Goal: Task Accomplishment & Management: Use online tool/utility

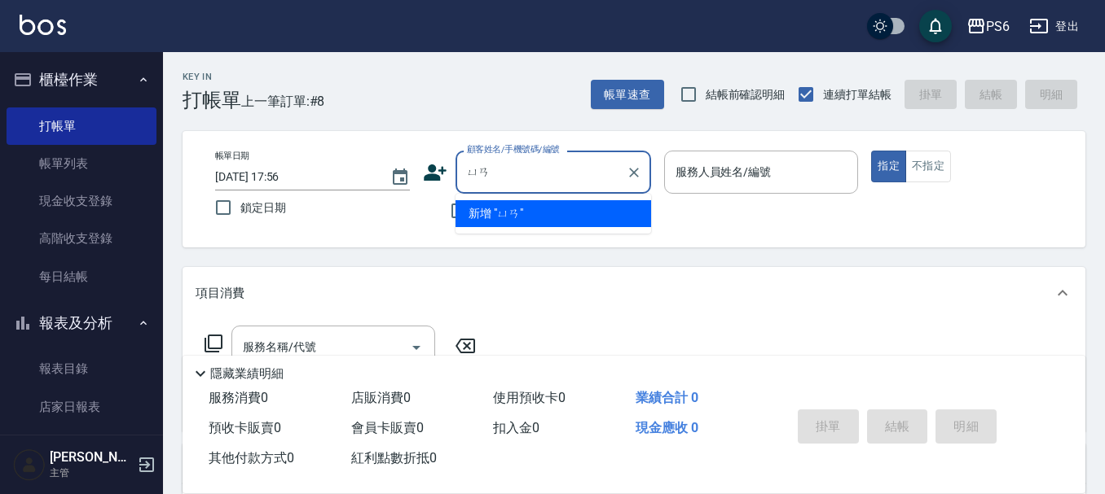
type input "元"
type input "遠"
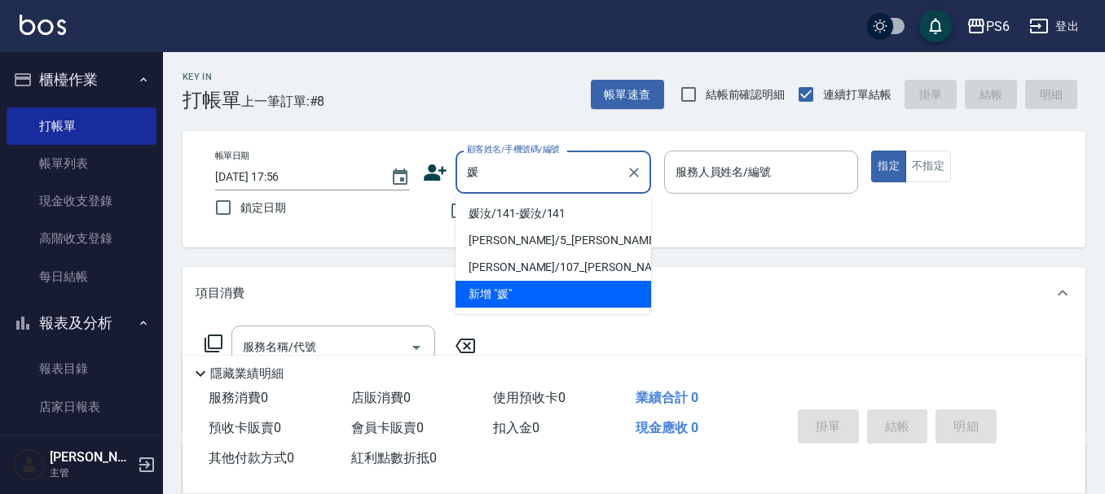
click at [535, 224] on li "媛汝/141-媛汝/141" at bounding box center [553, 213] width 196 height 27
type input "媛汝/141-媛汝/141"
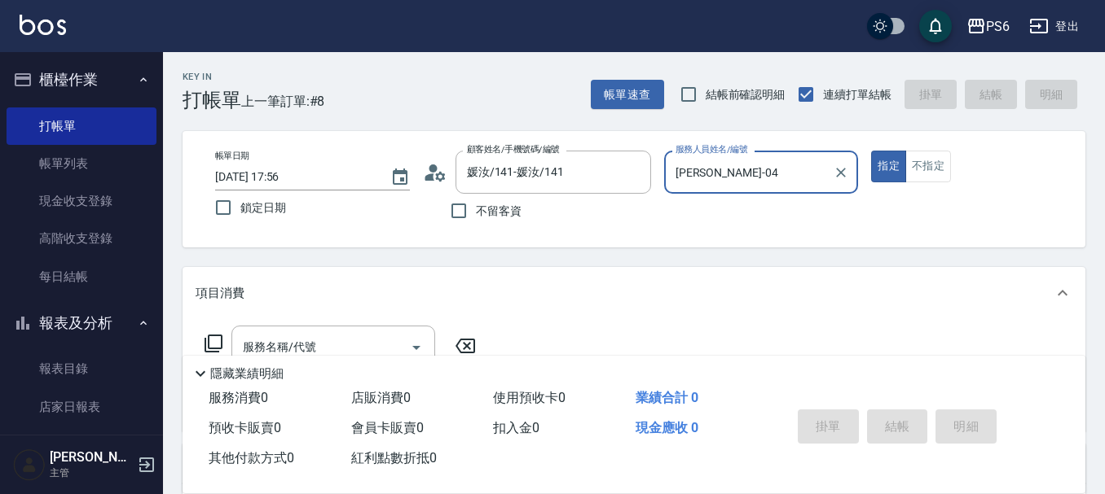
scroll to position [81, 0]
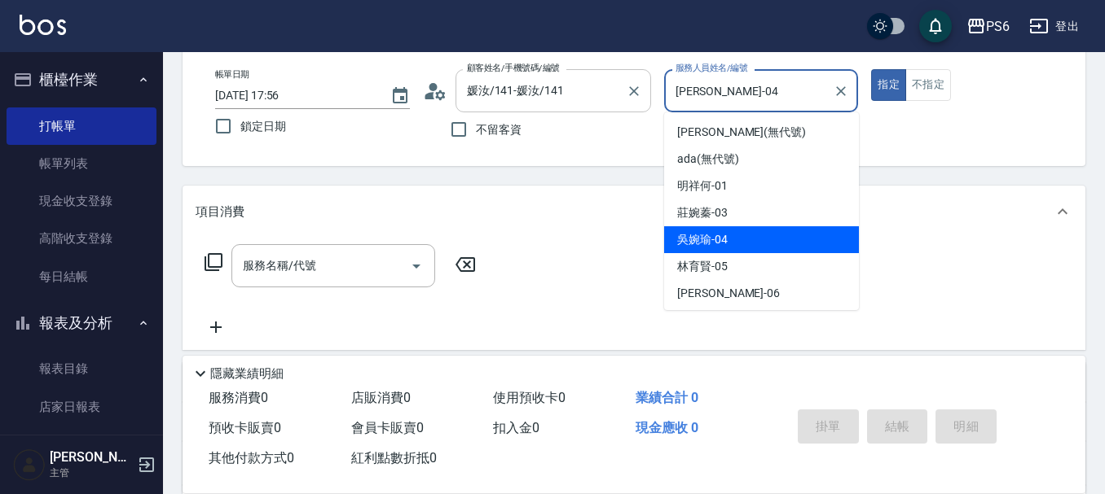
drag, startPoint x: 736, startPoint y: 102, endPoint x: 648, endPoint y: 104, distance: 88.0
click at [648, 104] on div "帳單日期 [DATE] 17:56 鎖定日期 顧客姓名/手機號碼/編號 媛汝/141-媛汝/141 顧客姓名/手機號碼/編號 不留客資 服務人員姓名/編號 […" at bounding box center [633, 107] width 863 height 77
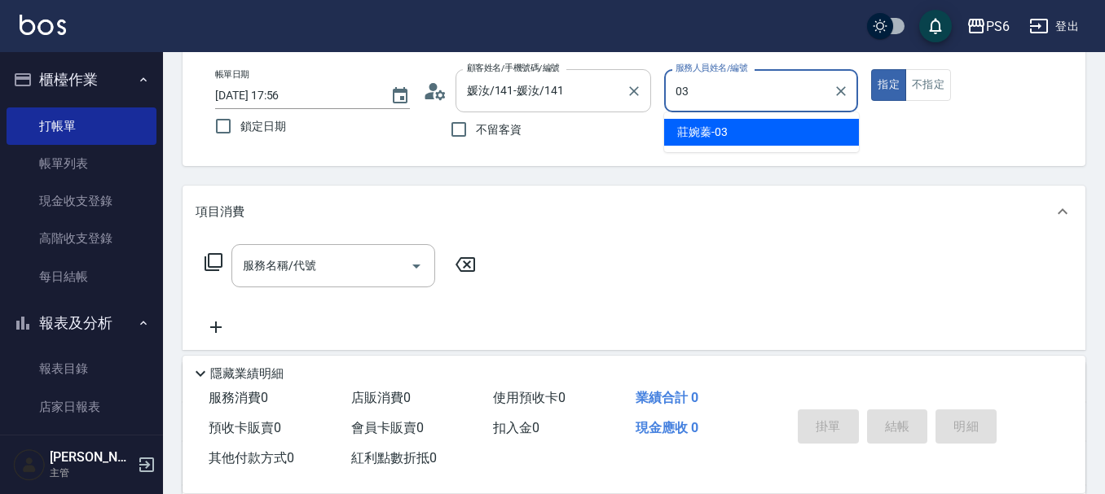
type input "[PERSON_NAME]-03"
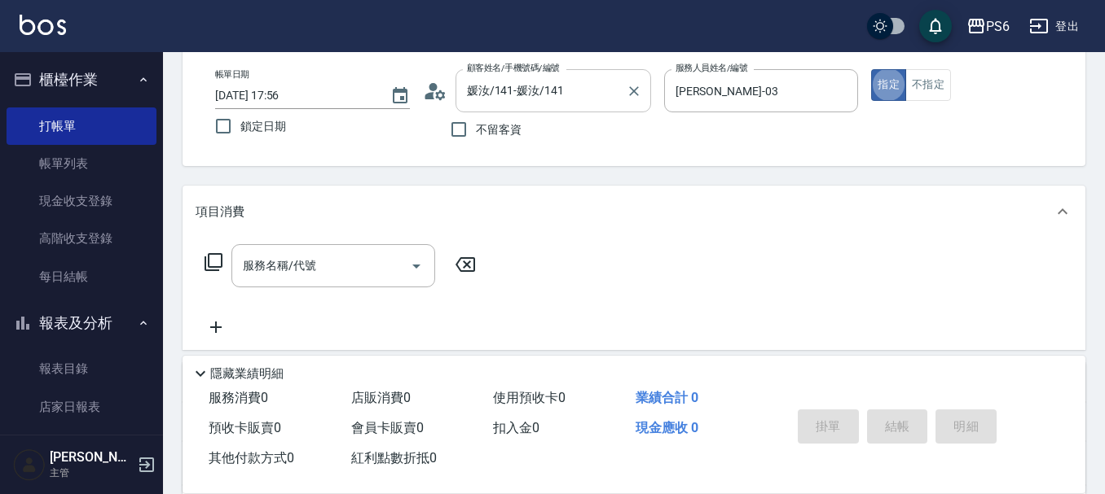
type button "true"
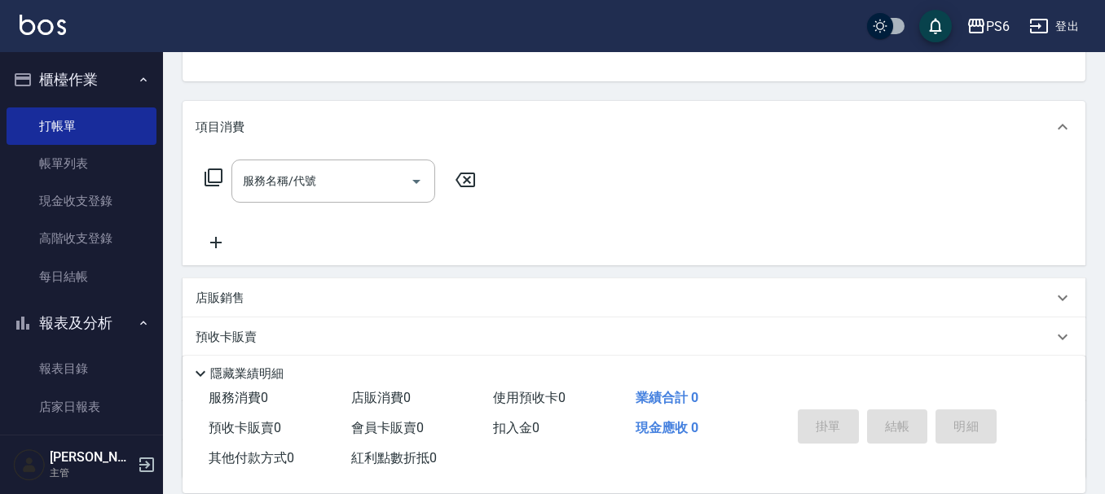
scroll to position [244, 0]
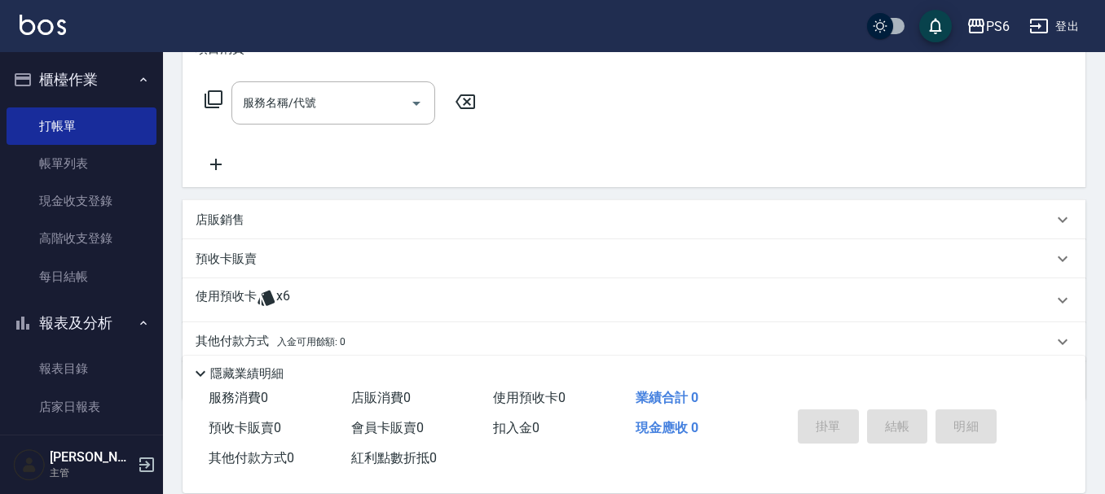
click at [278, 296] on span "x6" at bounding box center [283, 300] width 14 height 24
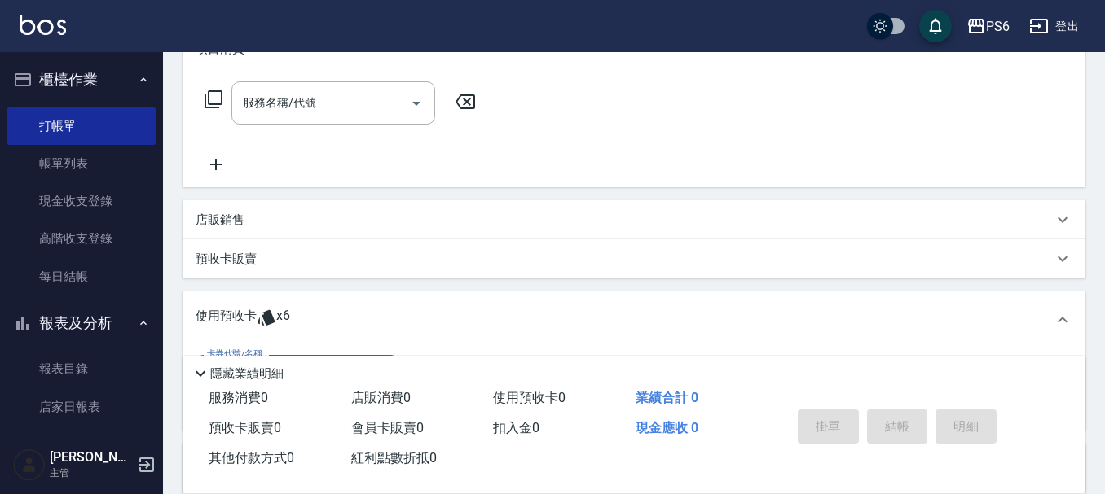
scroll to position [0, 0]
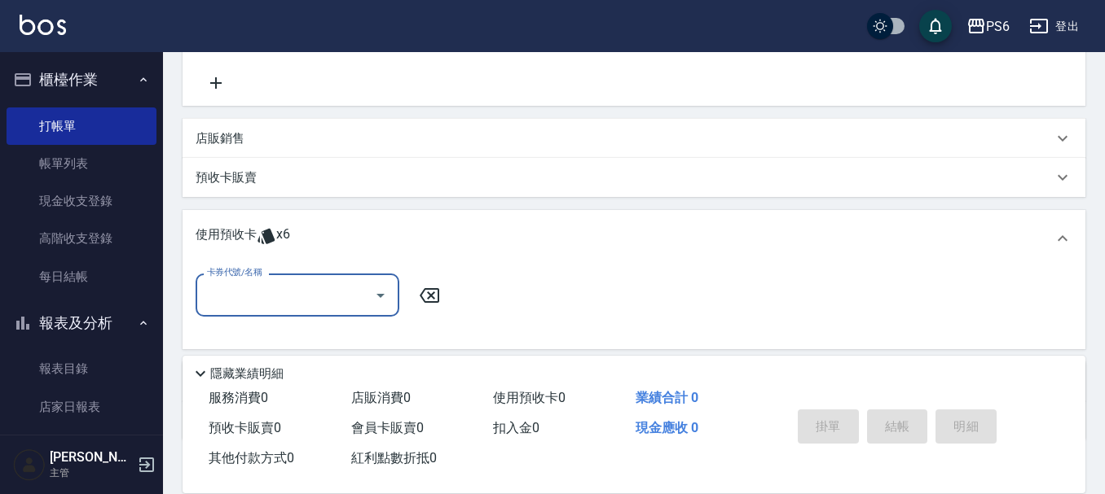
click at [292, 301] on input "卡券代號/名稱" at bounding box center [285, 295] width 165 height 29
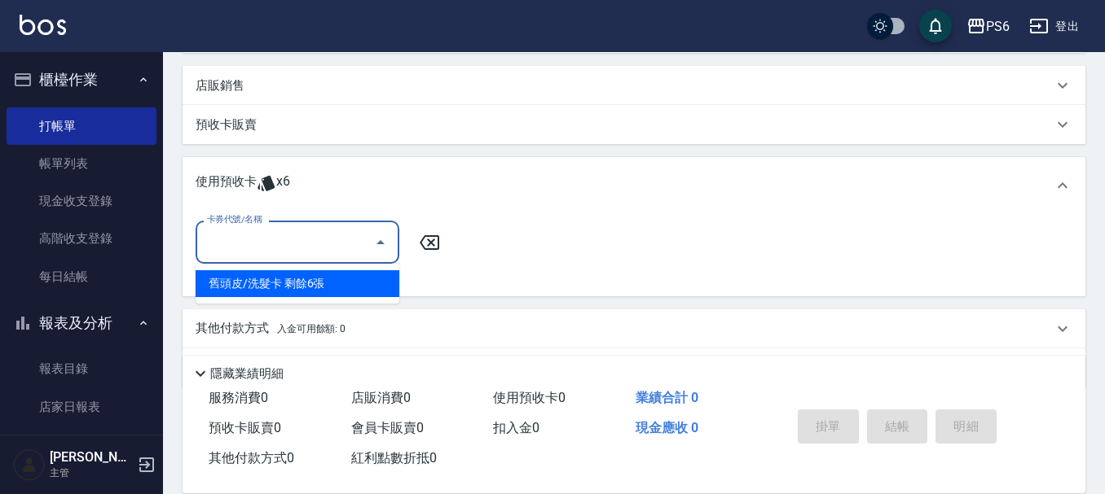
scroll to position [407, 0]
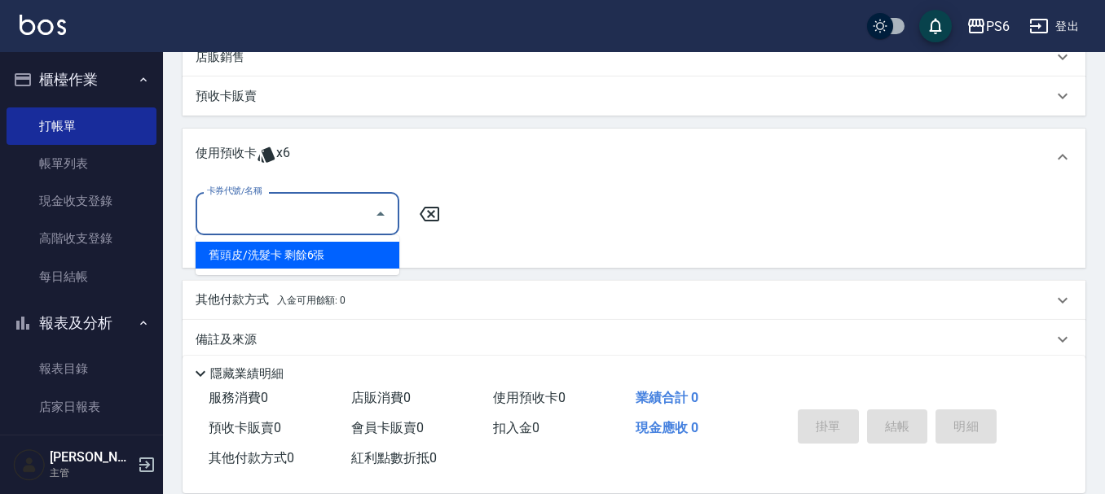
click at [304, 250] on div "舊頭皮/洗髮卡 剩餘6張" at bounding box center [298, 255] width 204 height 27
type input "舊頭皮/洗髮卡"
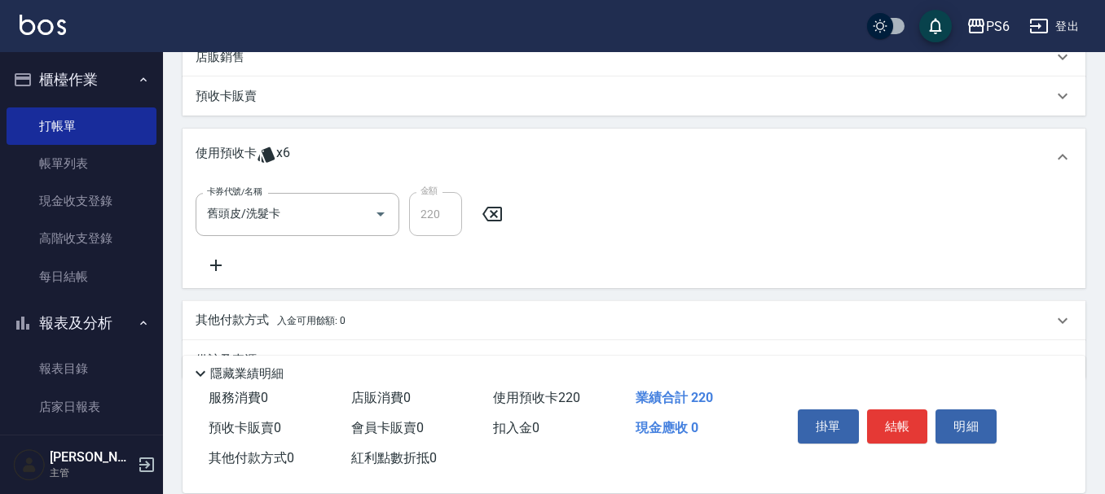
click at [217, 261] on icon at bounding box center [215, 265] width 11 height 11
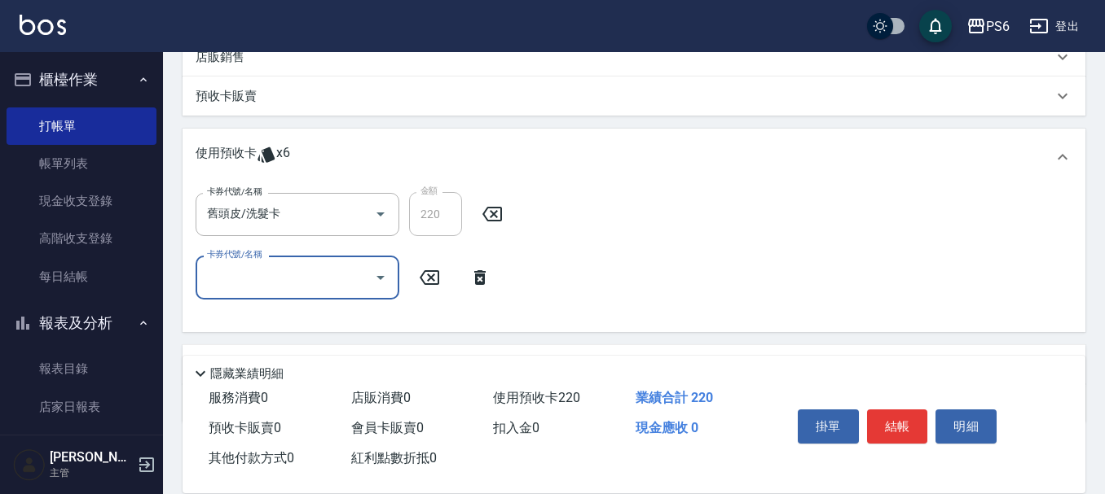
click at [249, 286] on input "卡券代號/名稱" at bounding box center [285, 277] width 165 height 29
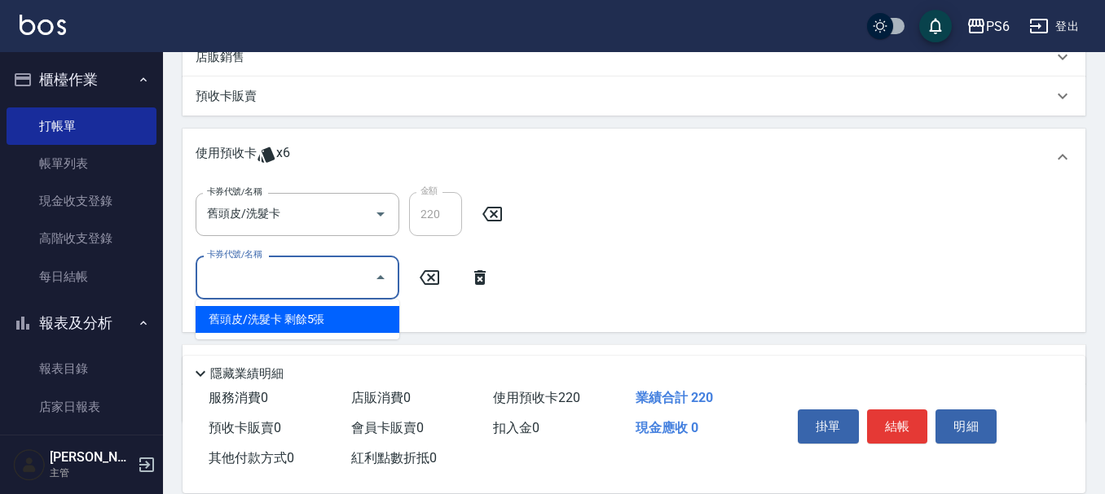
click at [258, 318] on div "舊頭皮/洗髮卡 剩餘5張" at bounding box center [298, 319] width 204 height 27
type input "舊頭皮/洗髮卡"
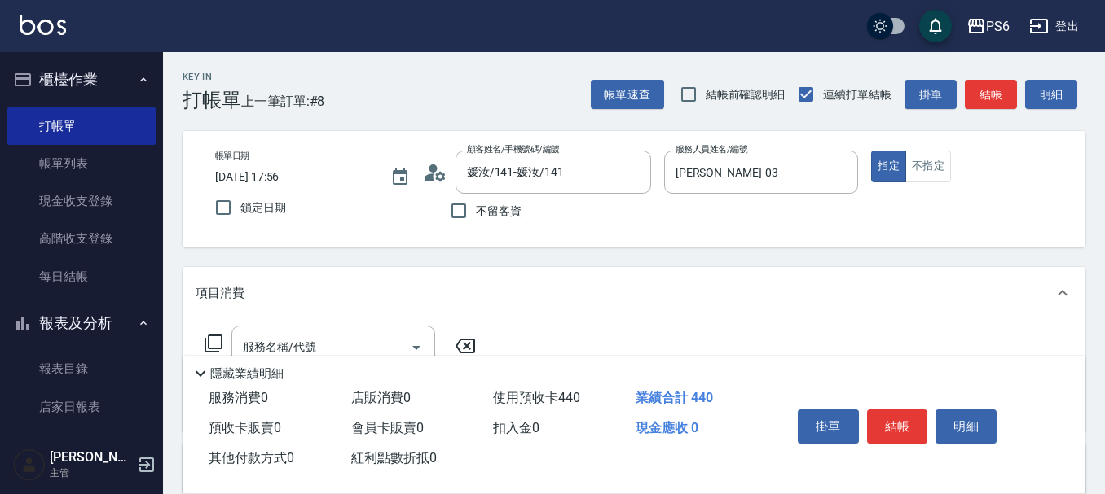
scroll to position [163, 0]
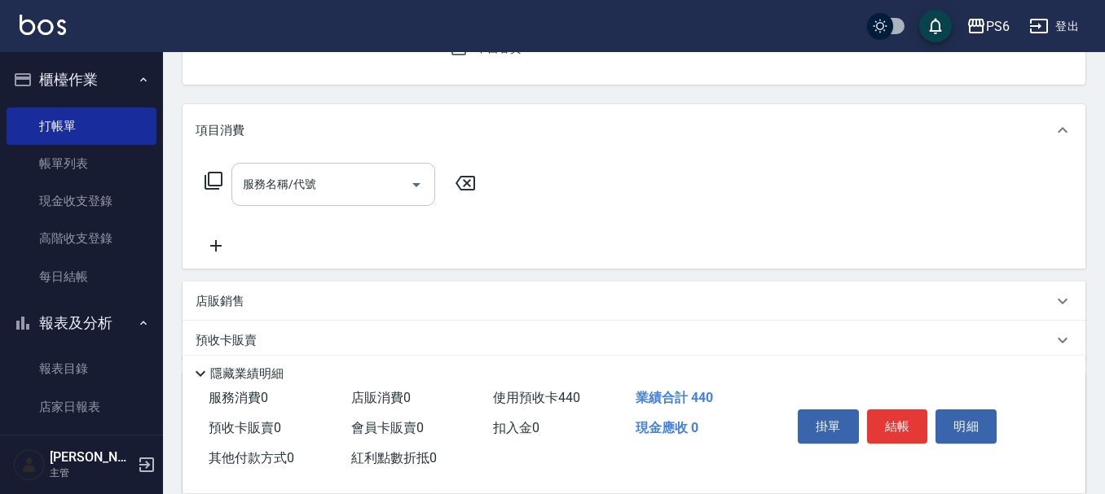
click at [312, 183] on div "服務名稱/代號 服務名稱/代號" at bounding box center [333, 184] width 204 height 43
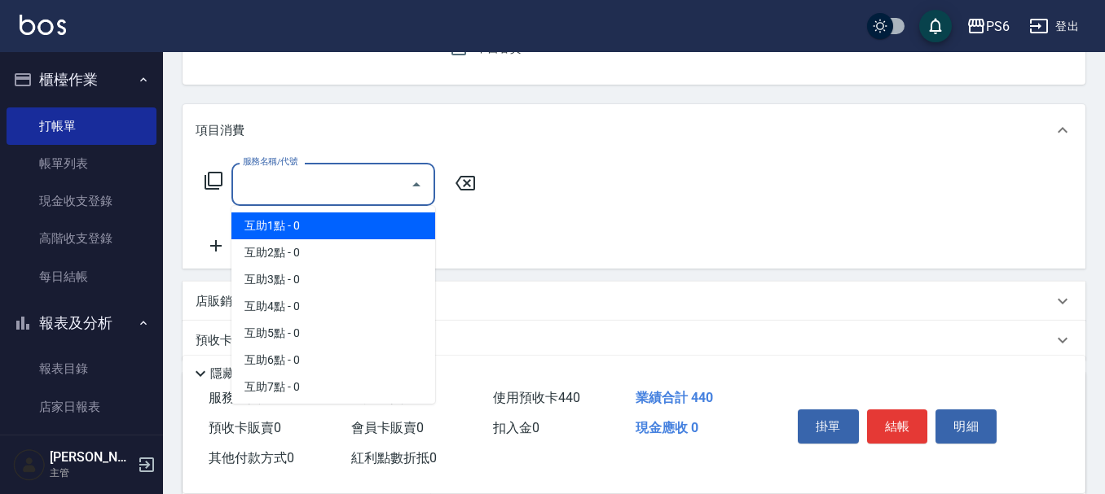
click at [322, 218] on span "互助1點 - 0" at bounding box center [333, 226] width 204 height 27
type input "互助1點(1)"
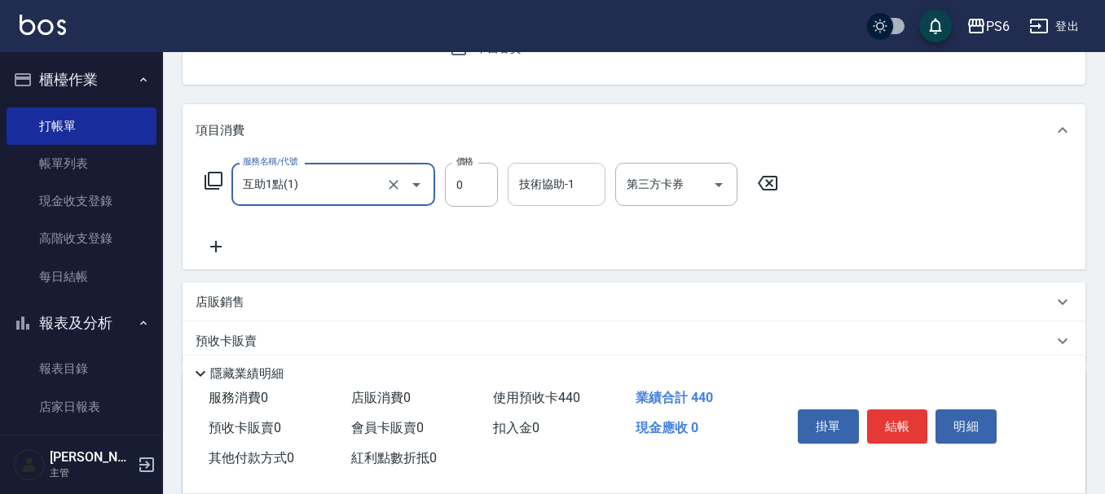
click at [539, 191] on div "技術協助-1 技術協助-1" at bounding box center [557, 184] width 98 height 43
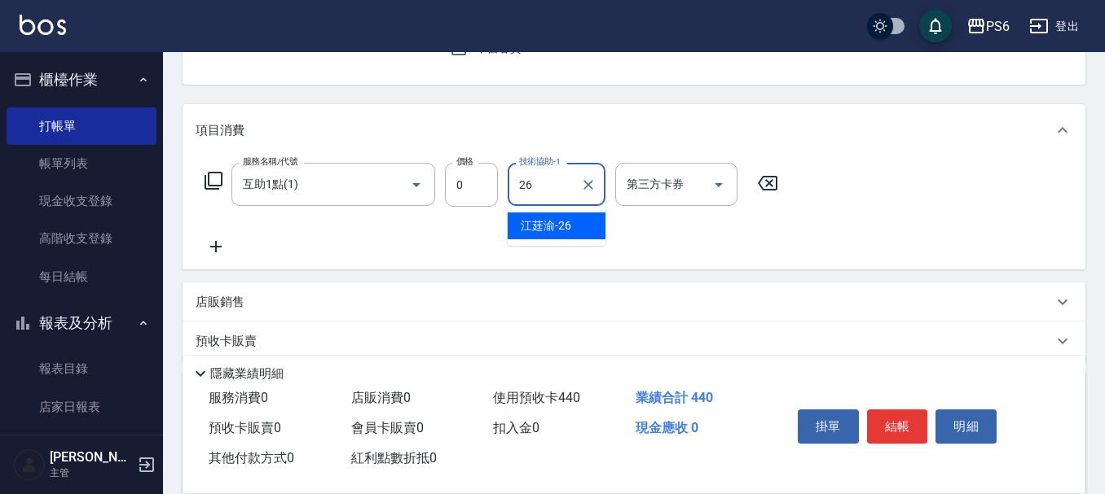
type input "[PERSON_NAME]-26"
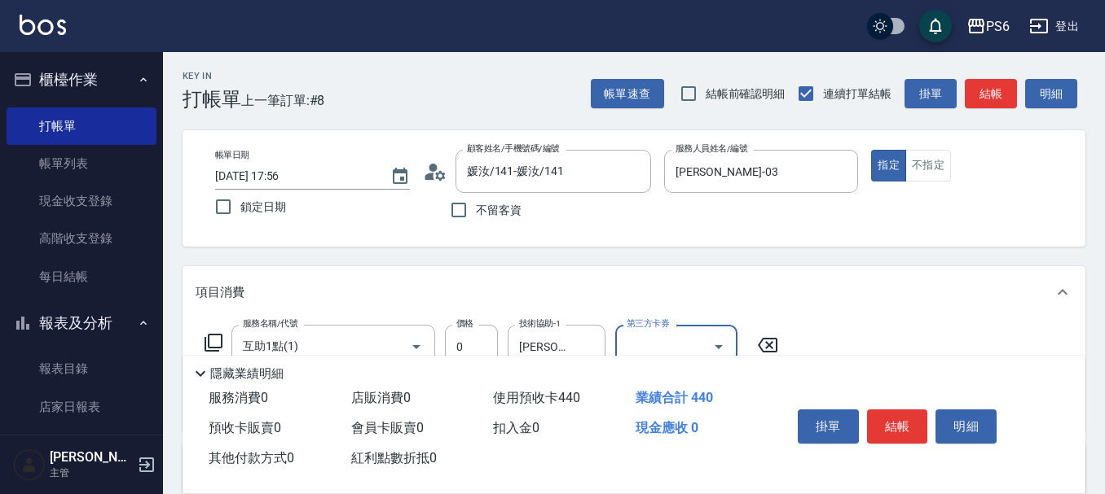
scroll to position [0, 0]
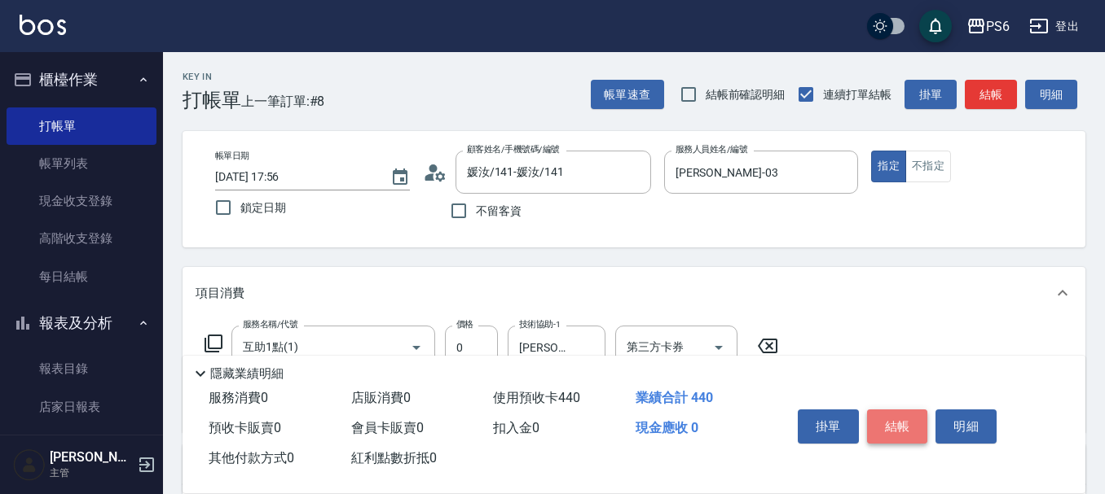
click at [901, 412] on button "結帳" at bounding box center [897, 427] width 61 height 34
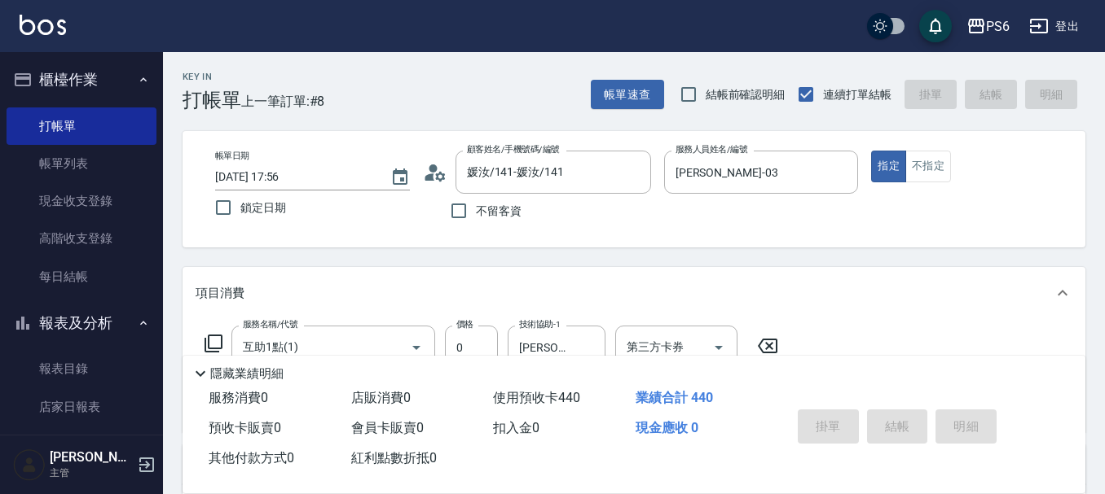
type input "[DATE] 19:54"
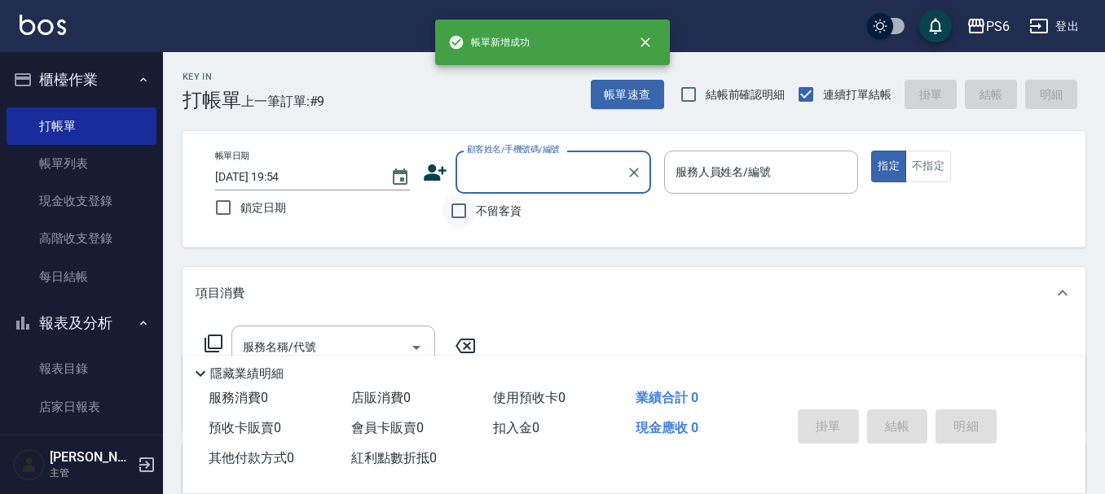
drag, startPoint x: 457, startPoint y: 213, endPoint x: 466, endPoint y: 205, distance: 11.6
click at [457, 212] on input "不留客資" at bounding box center [459, 211] width 34 height 34
checkbox input "true"
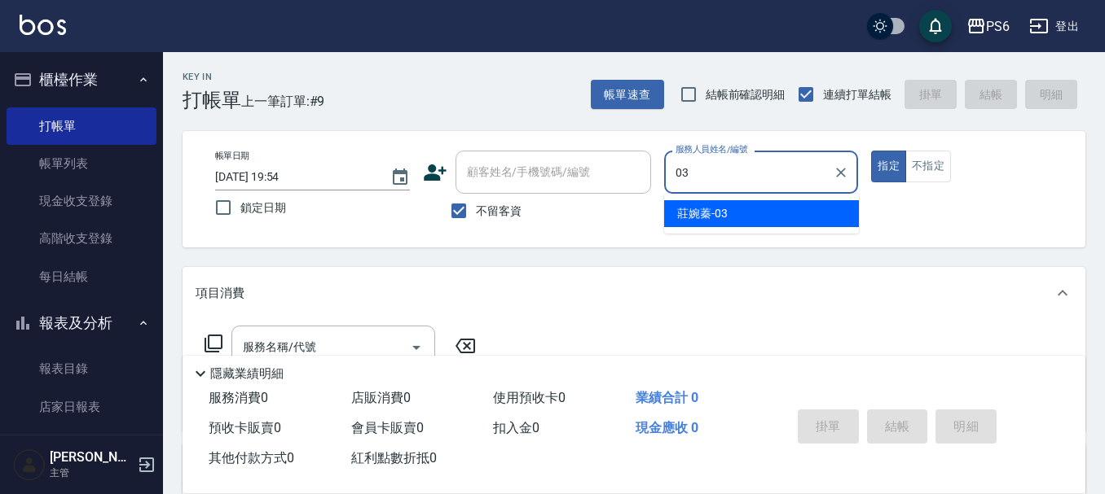
type input "[PERSON_NAME]-03"
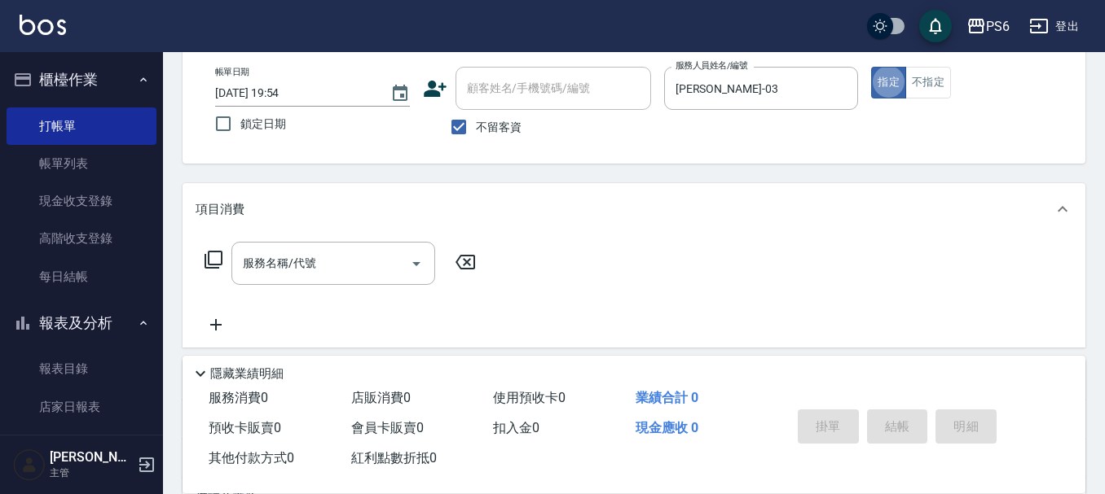
scroll to position [163, 0]
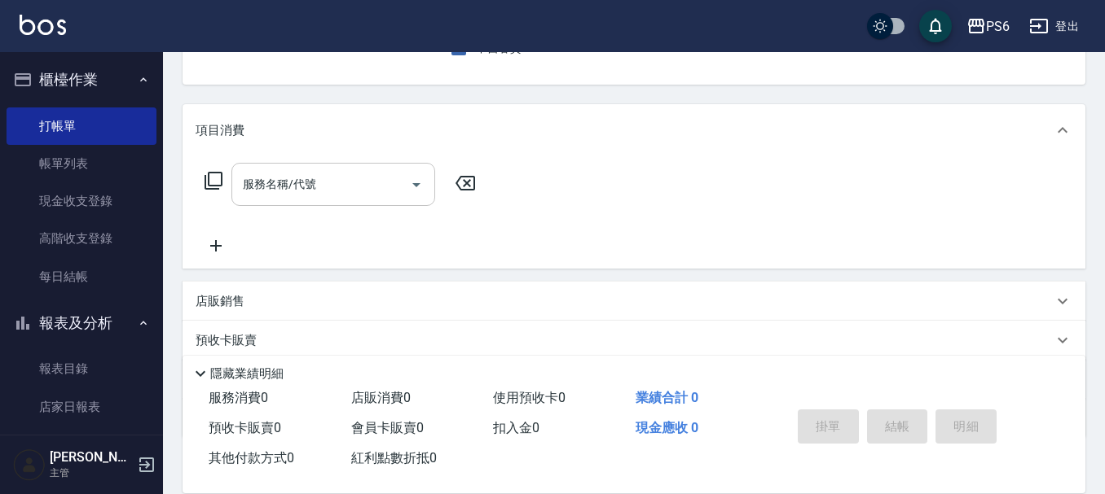
click at [383, 199] on div "服務名稱/代號" at bounding box center [333, 184] width 204 height 43
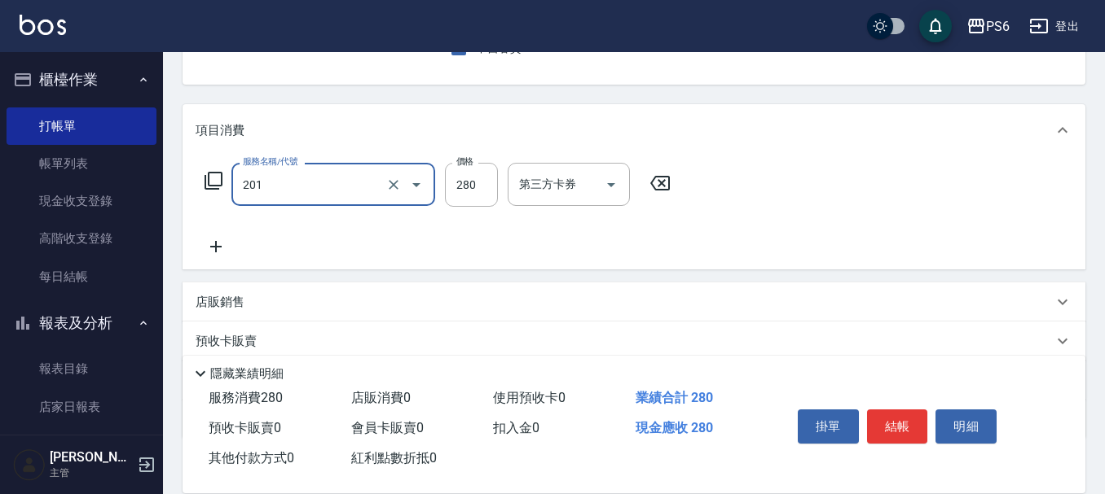
type input "一般洗髮(201)"
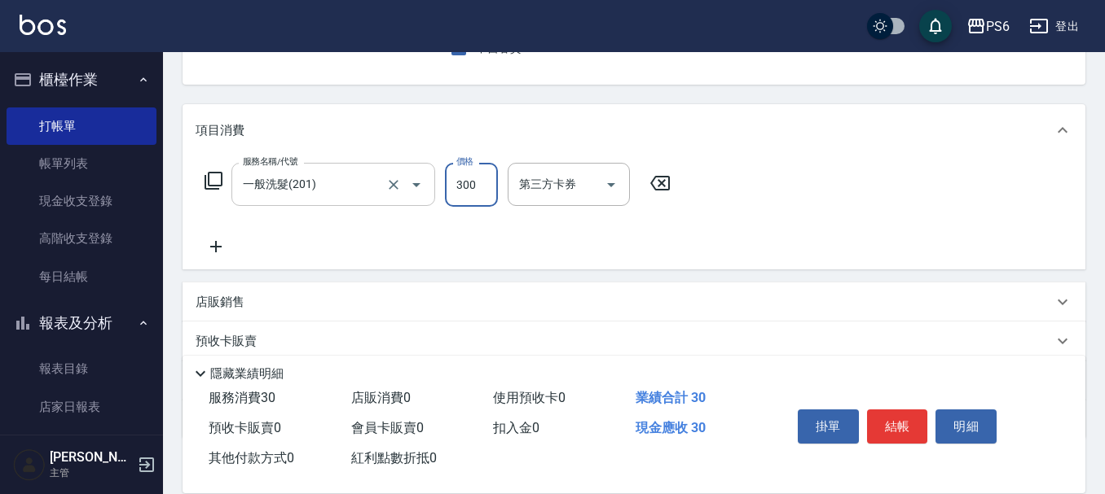
type input "300"
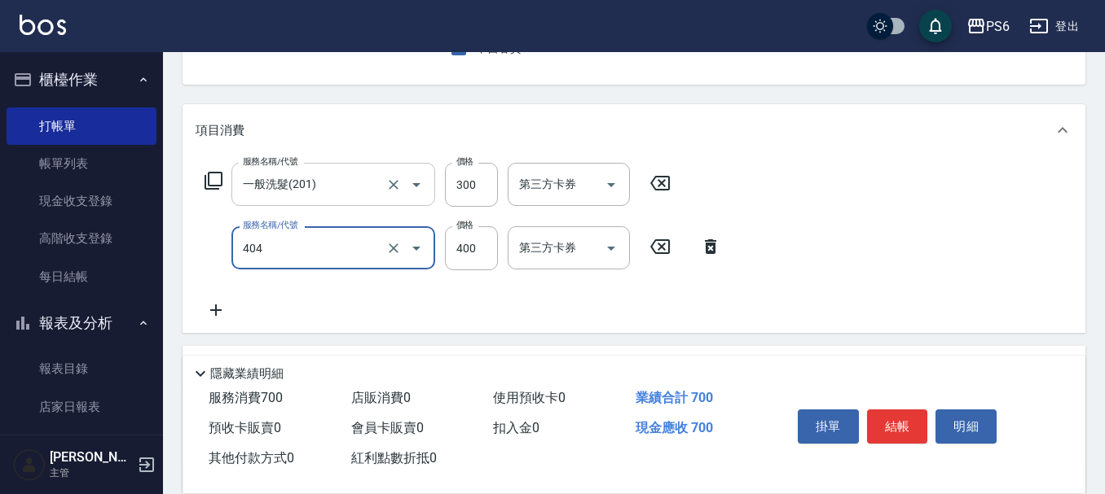
type input "B級剪髮(404)"
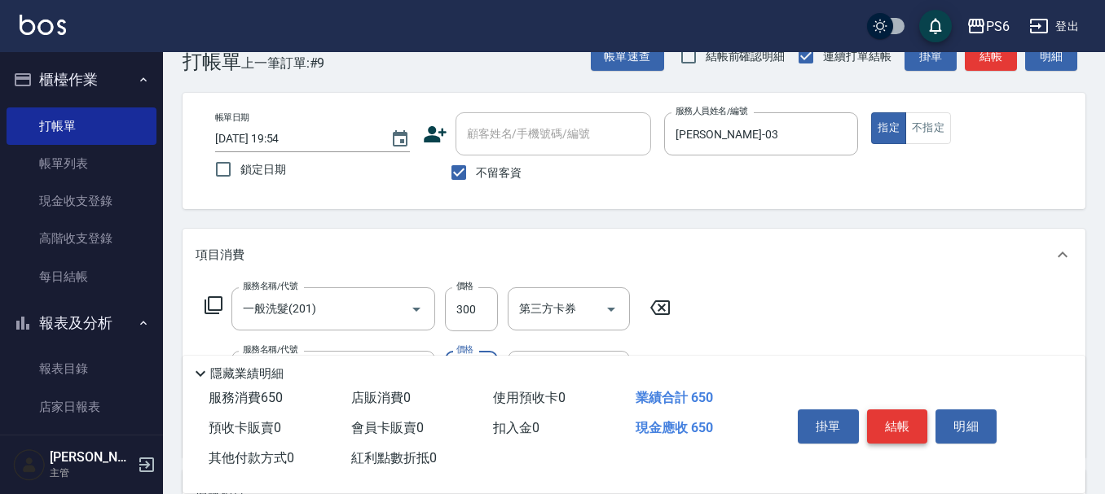
scroll to position [0, 0]
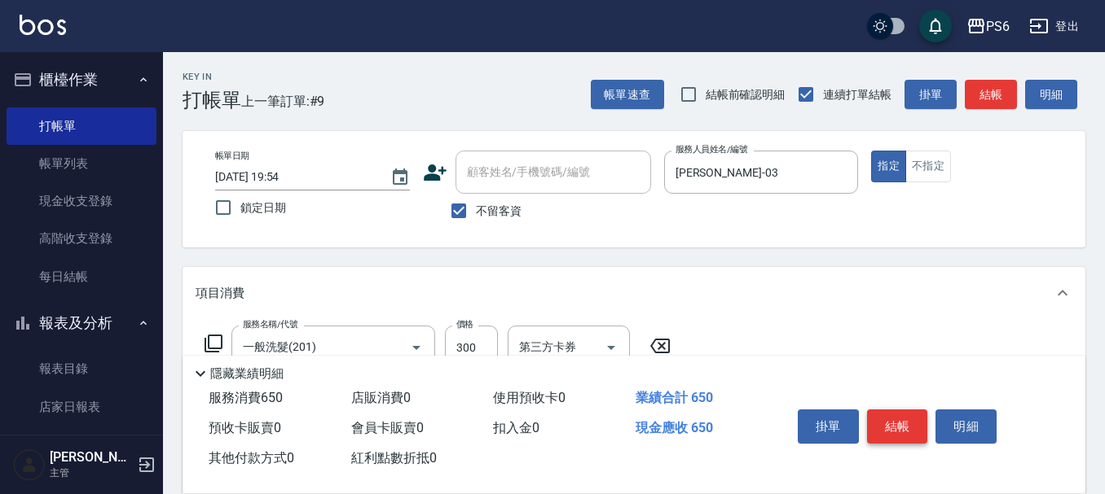
type input "350"
click at [886, 420] on button "結帳" at bounding box center [897, 427] width 61 height 34
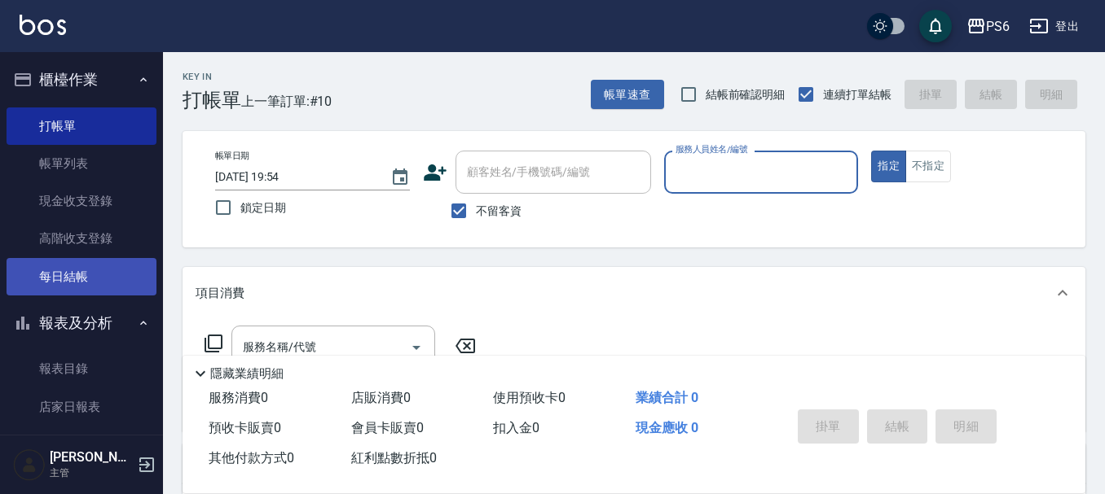
click at [85, 275] on link "每日結帳" at bounding box center [82, 276] width 150 height 37
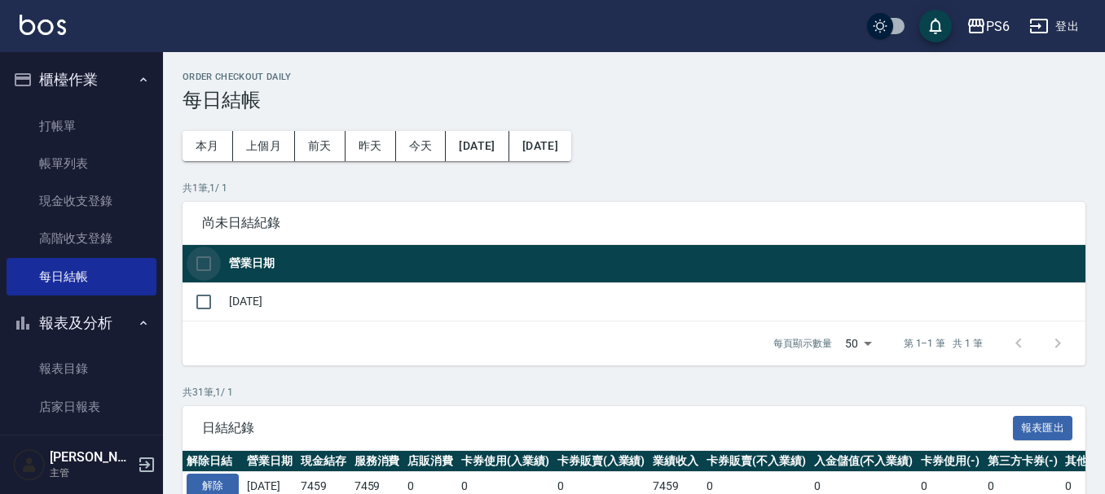
drag, startPoint x: 187, startPoint y: 252, endPoint x: 239, endPoint y: 292, distance: 66.8
click at [186, 252] on th at bounding box center [203, 264] width 42 height 38
drag, startPoint x: 197, startPoint y: 262, endPoint x: 284, endPoint y: 301, distance: 95.2
click at [200, 262] on input "checkbox" at bounding box center [204, 264] width 34 height 34
checkbox input "true"
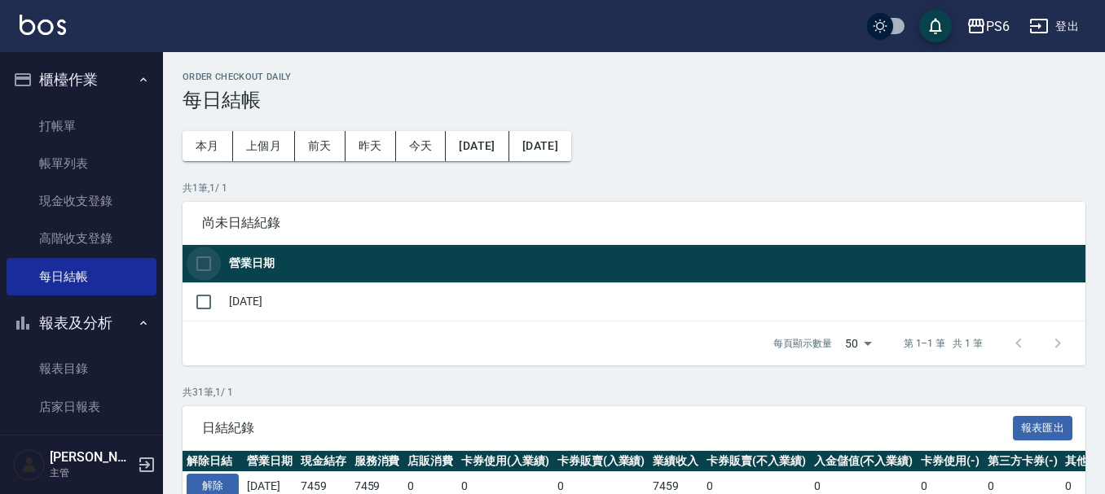
checkbox input "true"
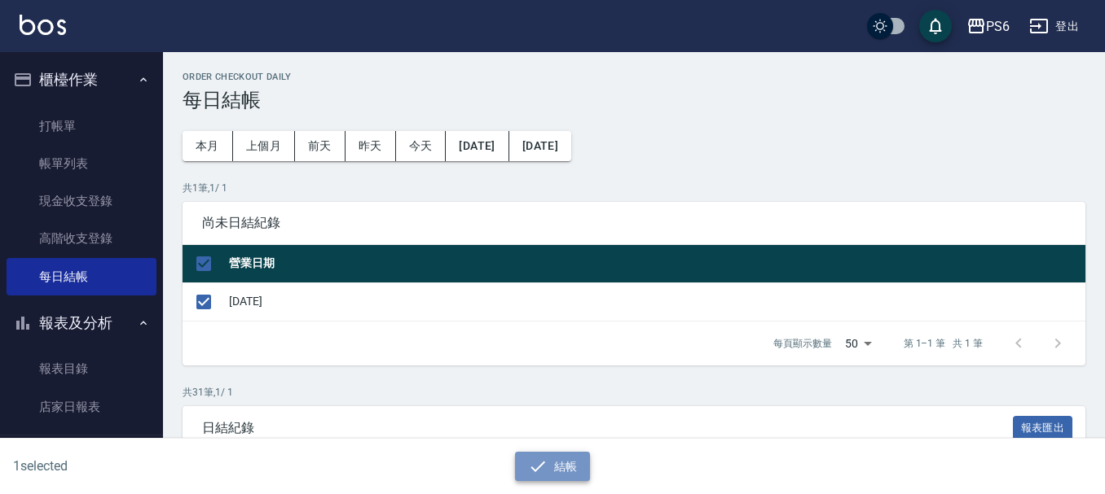
click at [525, 456] on button "結帳" at bounding box center [553, 467] width 76 height 30
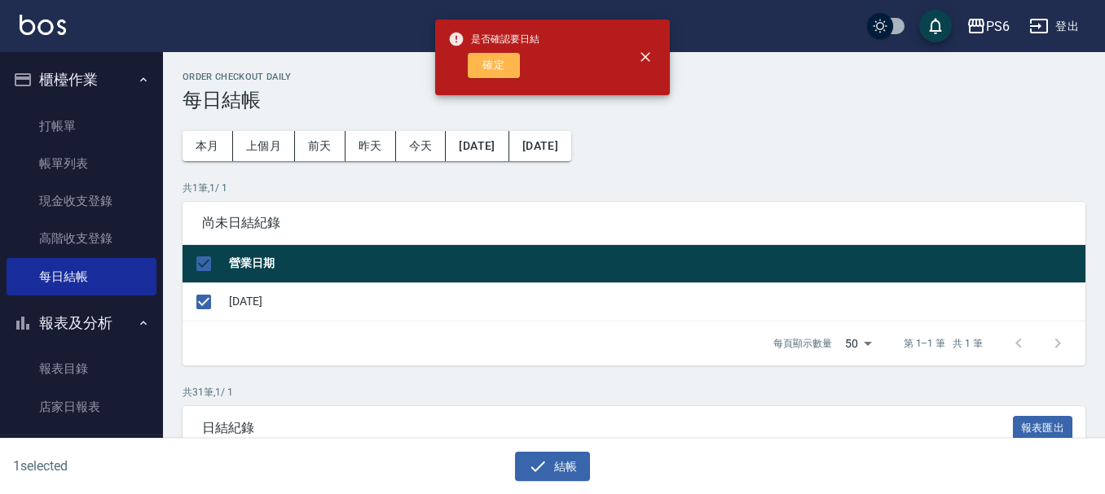
drag, startPoint x: 493, startPoint y: 62, endPoint x: 503, endPoint y: 52, distance: 14.4
click at [495, 59] on button "確定" at bounding box center [494, 65] width 52 height 25
checkbox input "false"
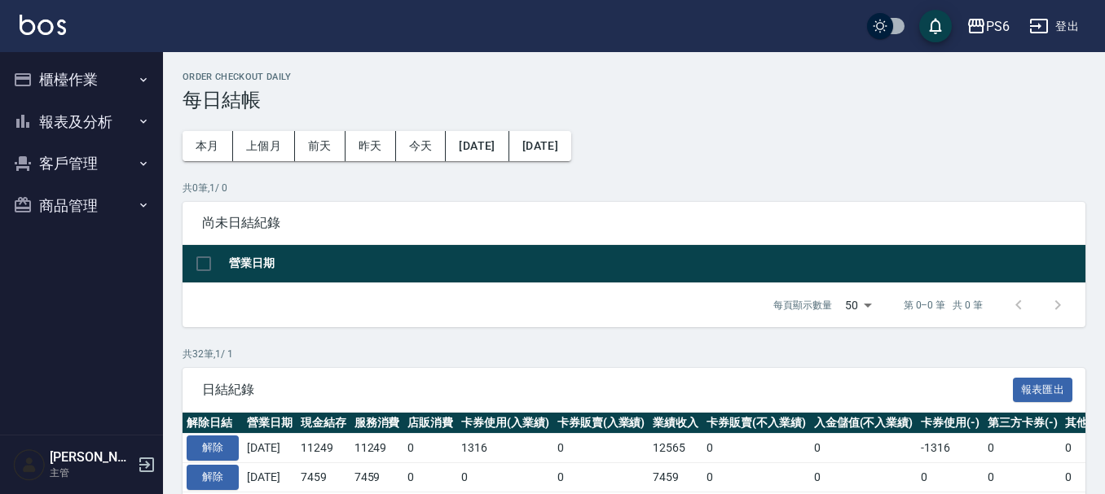
click at [87, 116] on button "報表及分析" at bounding box center [82, 122] width 150 height 42
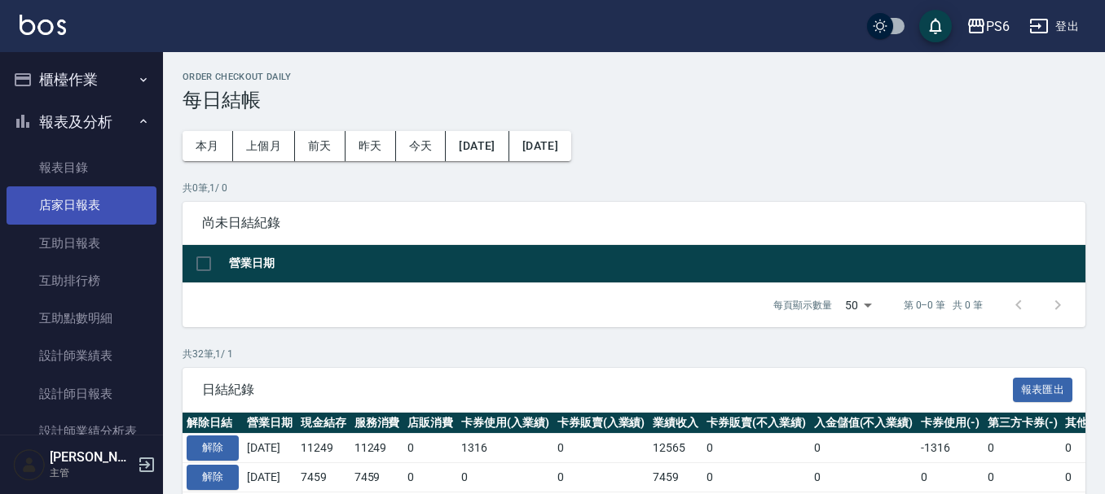
click at [106, 194] on link "店家日報表" at bounding box center [82, 205] width 150 height 37
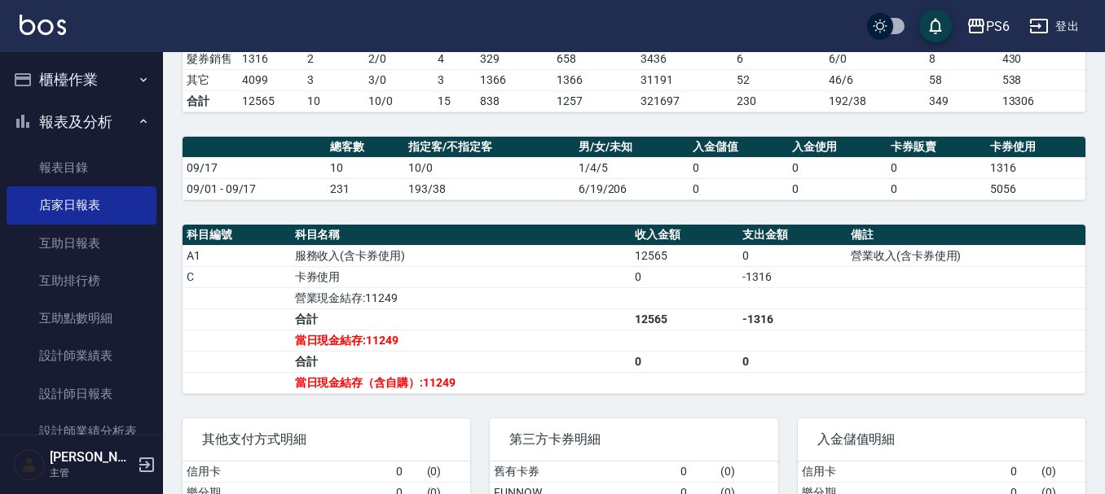
scroll to position [407, 0]
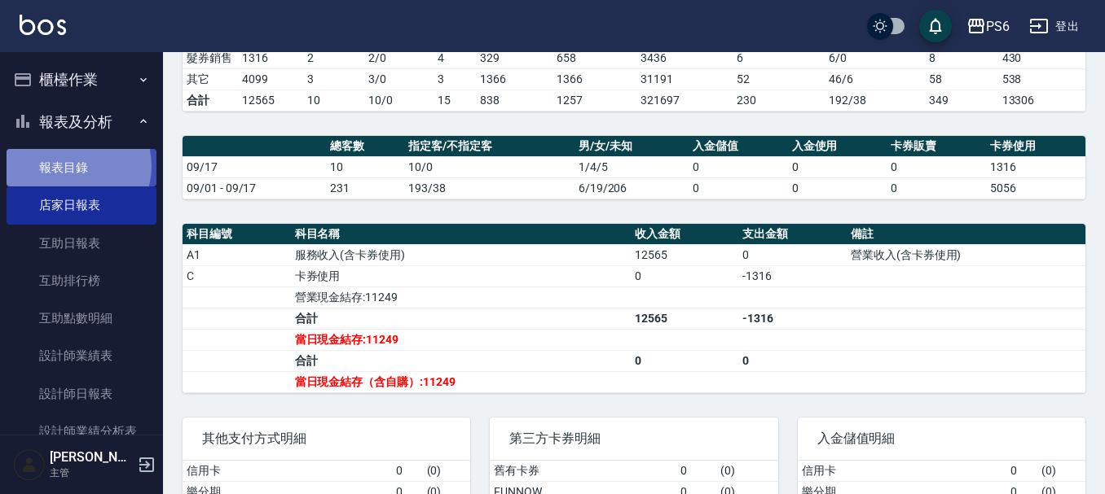
click at [71, 166] on link "報表目錄" at bounding box center [82, 167] width 150 height 37
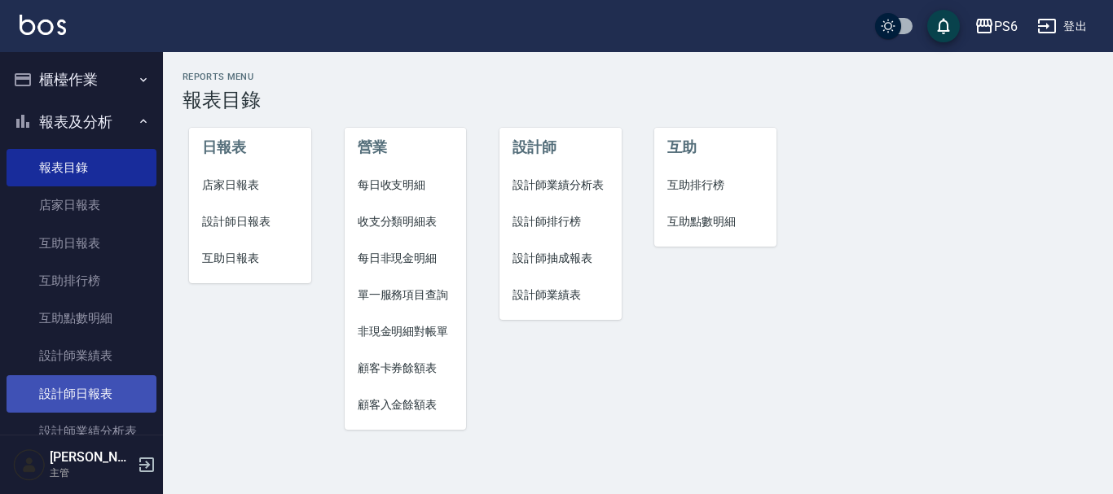
click at [74, 391] on link "設計師日報表" at bounding box center [82, 394] width 150 height 37
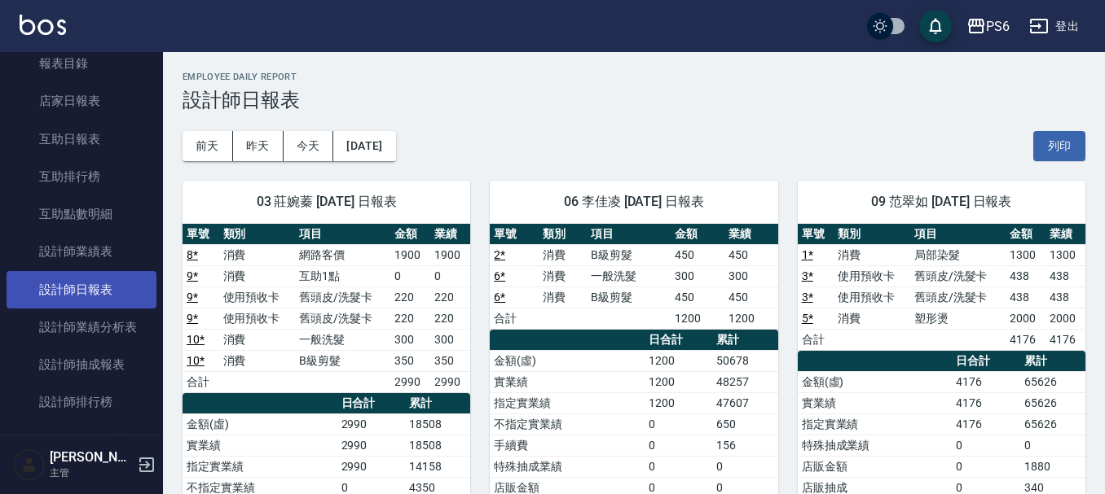
scroll to position [163, 0]
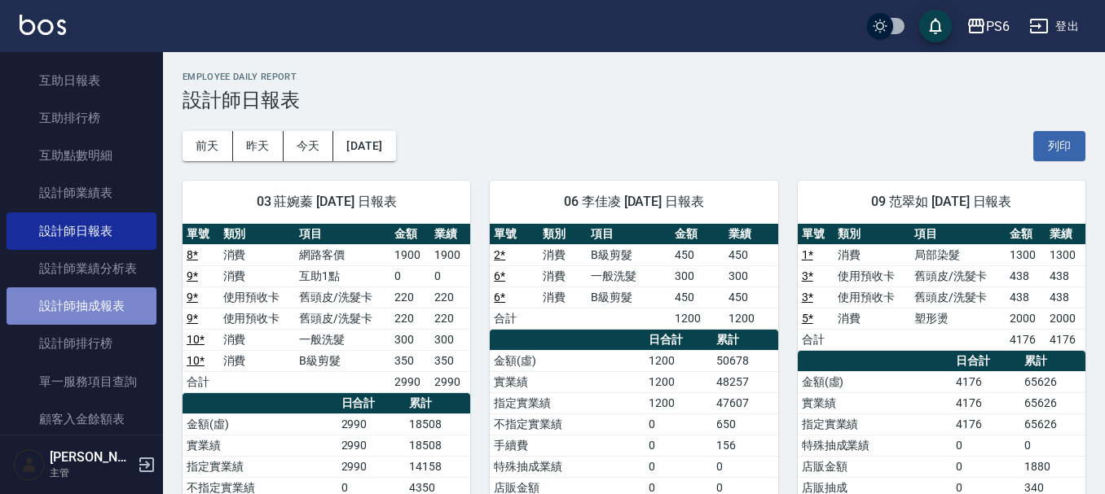
click at [94, 310] on link "設計師抽成報表" at bounding box center [82, 306] width 150 height 37
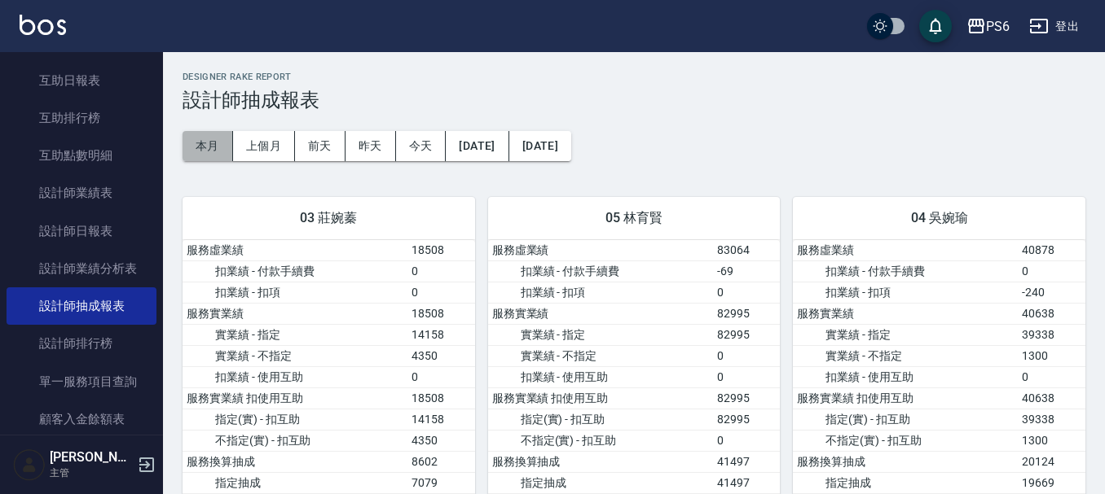
click at [197, 150] on button "本月" at bounding box center [207, 146] width 51 height 30
